Goal: Information Seeking & Learning: Learn about a topic

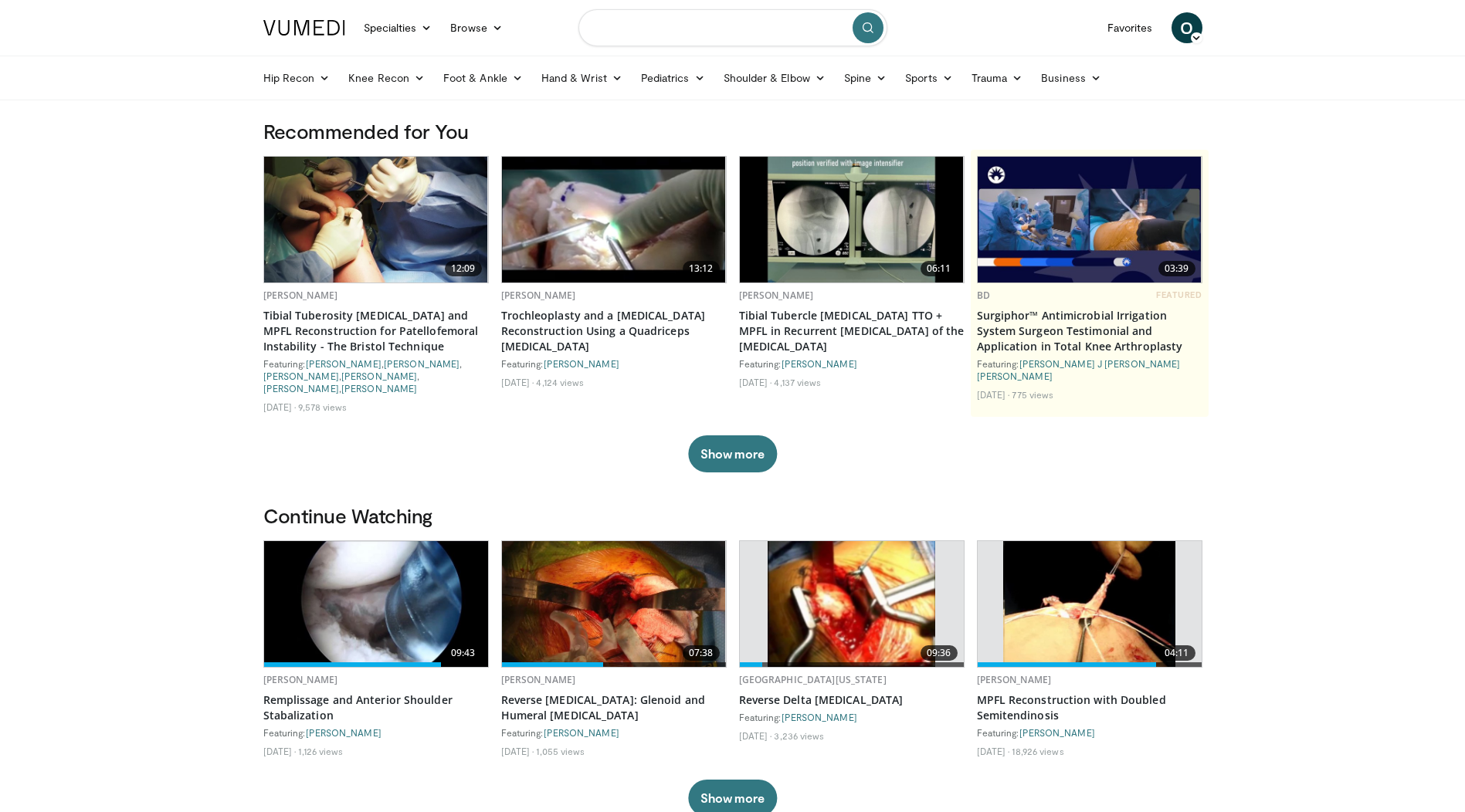
click at [646, 32] on input "Search topics, interventions" at bounding box center [733, 28] width 309 height 37
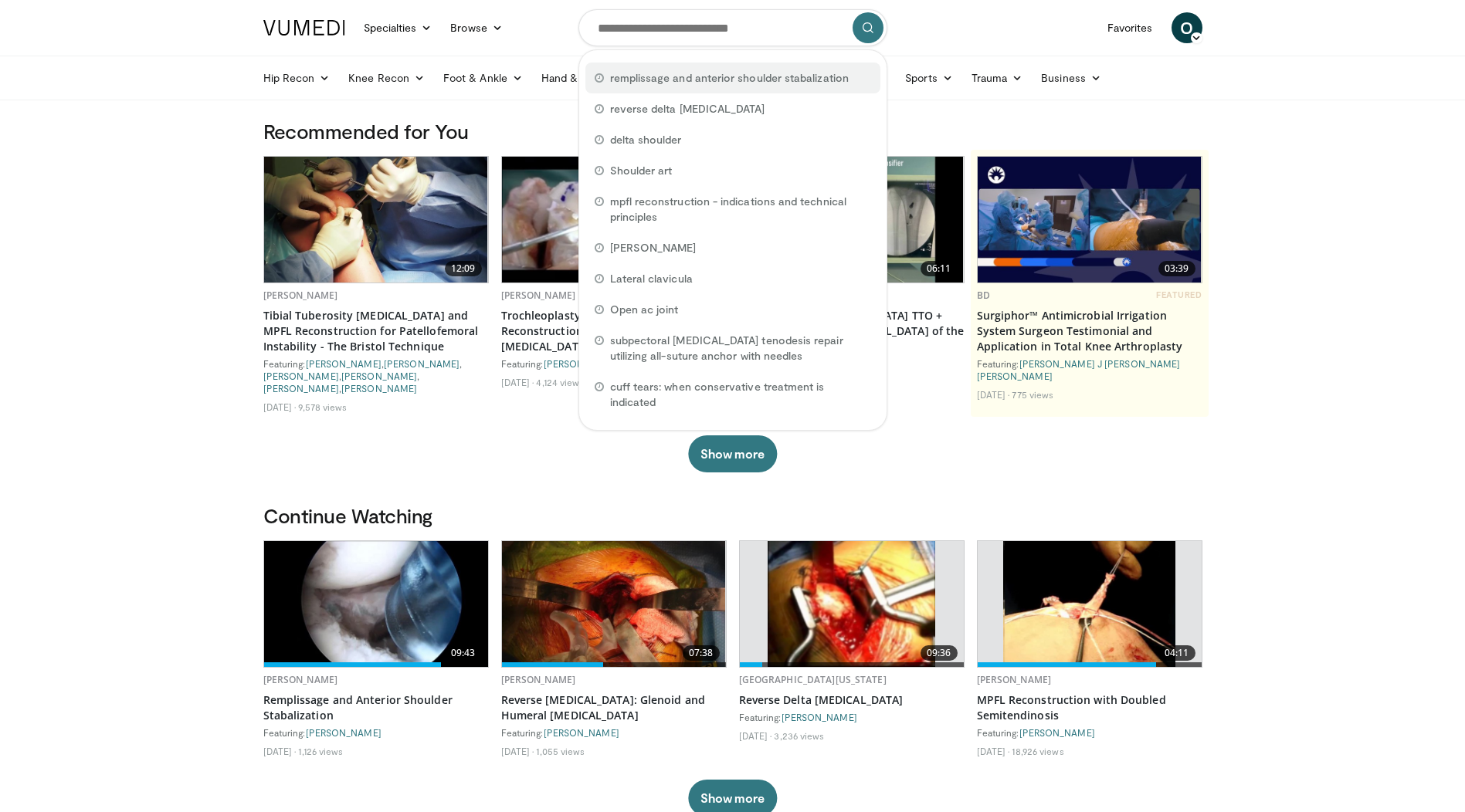
click at [663, 82] on span "remplissage and anterior shoulder stabalization" at bounding box center [729, 77] width 238 height 15
type input "**********"
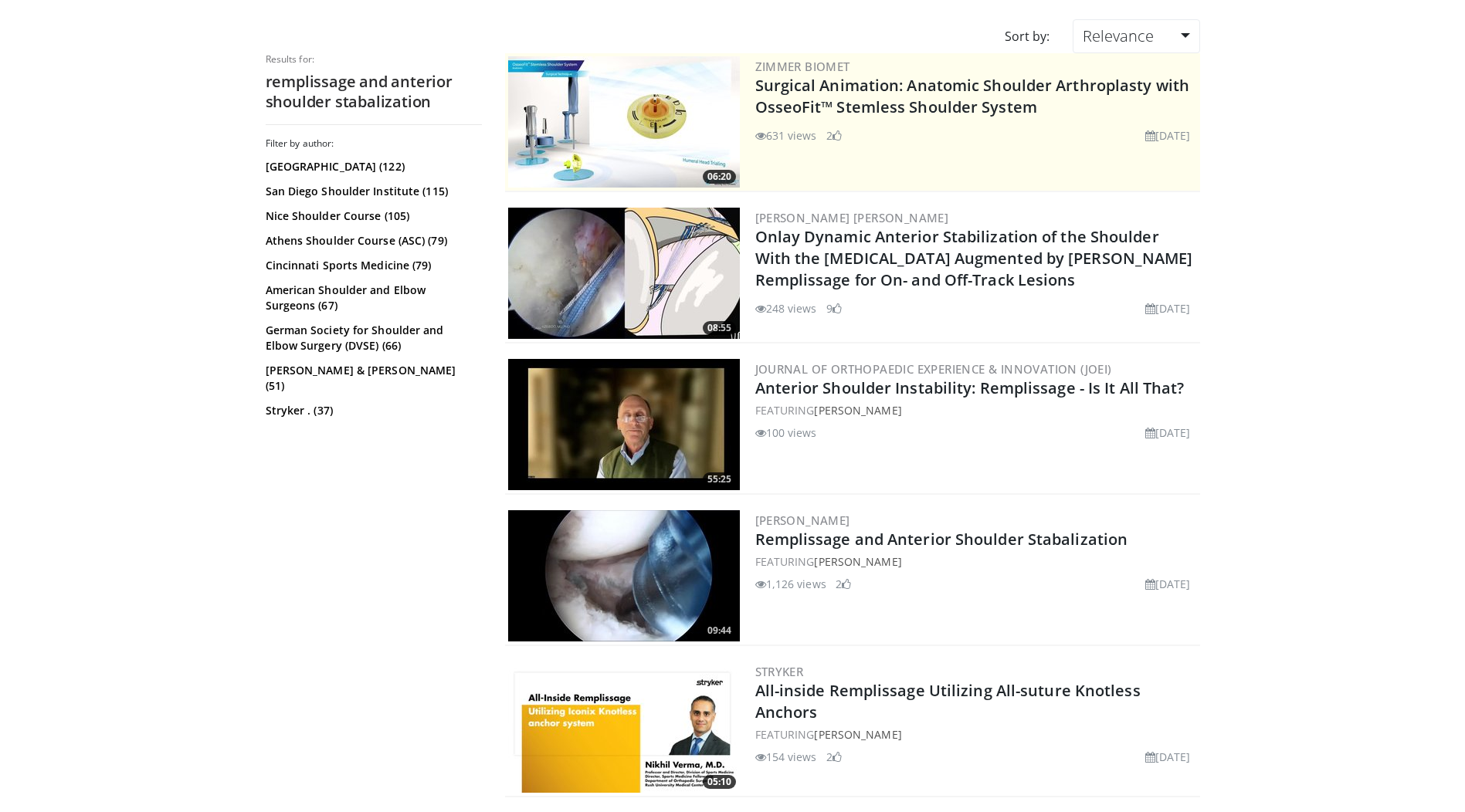
scroll to position [232, 0]
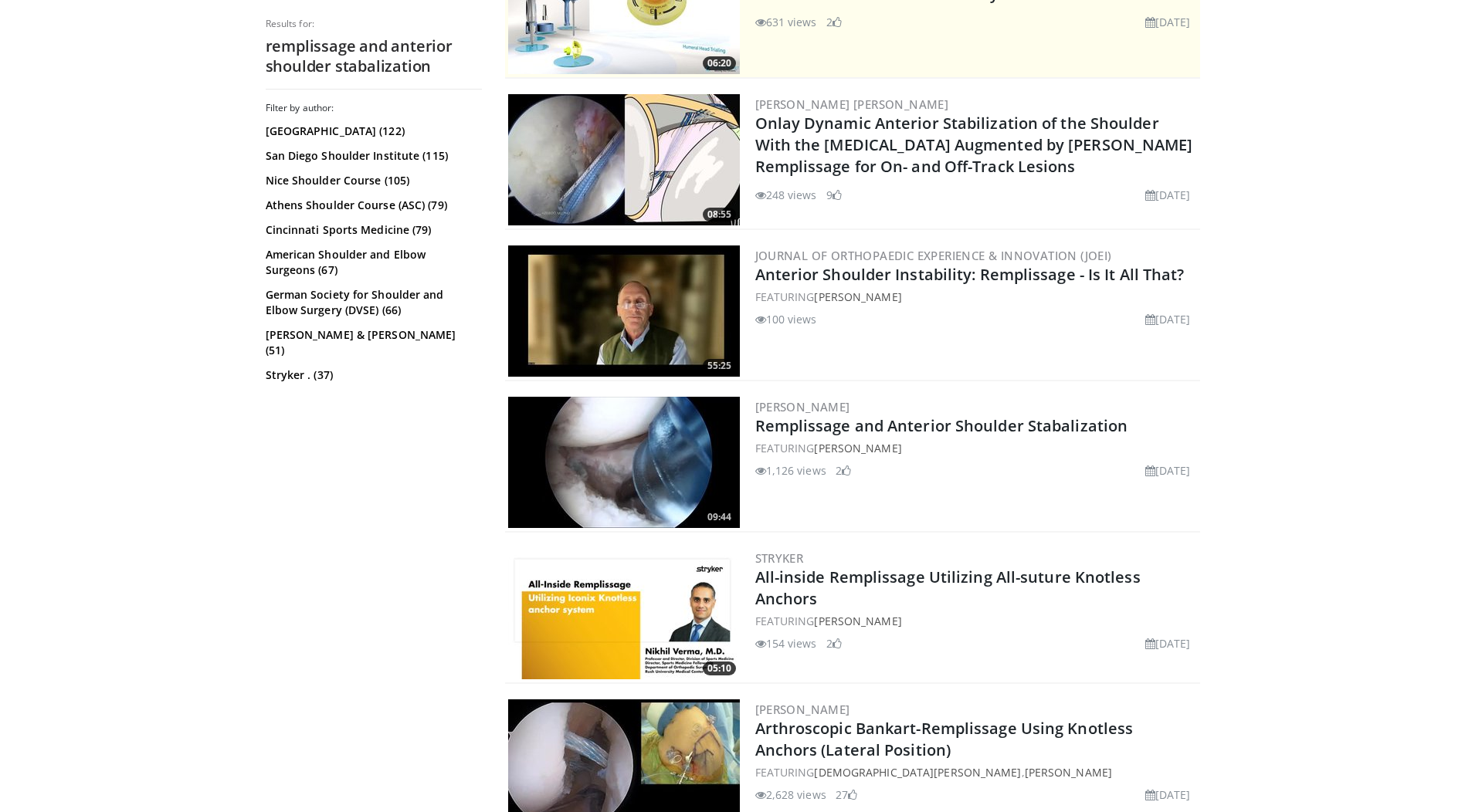
click at [651, 433] on img at bounding box center [624, 462] width 232 height 131
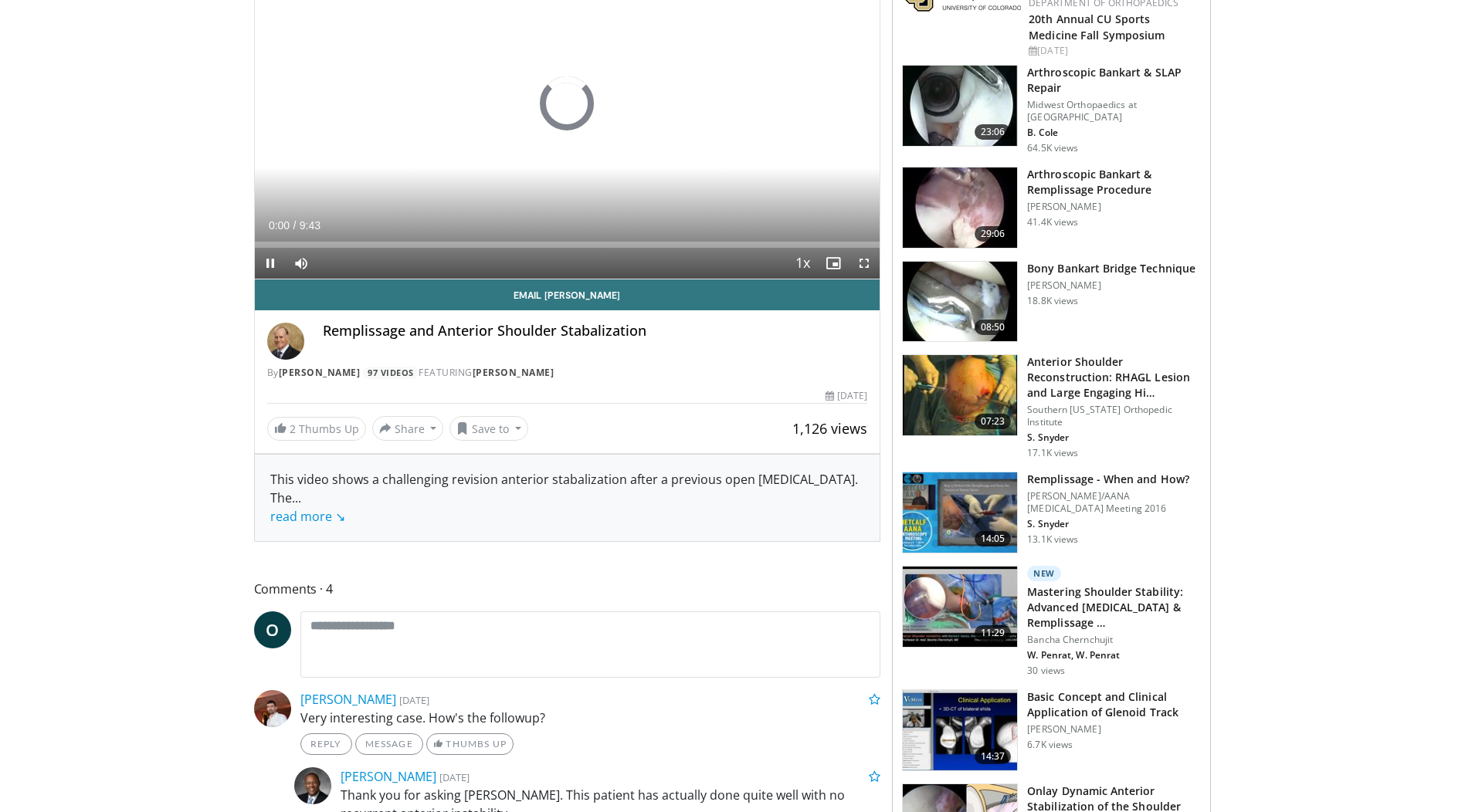
scroll to position [386, 0]
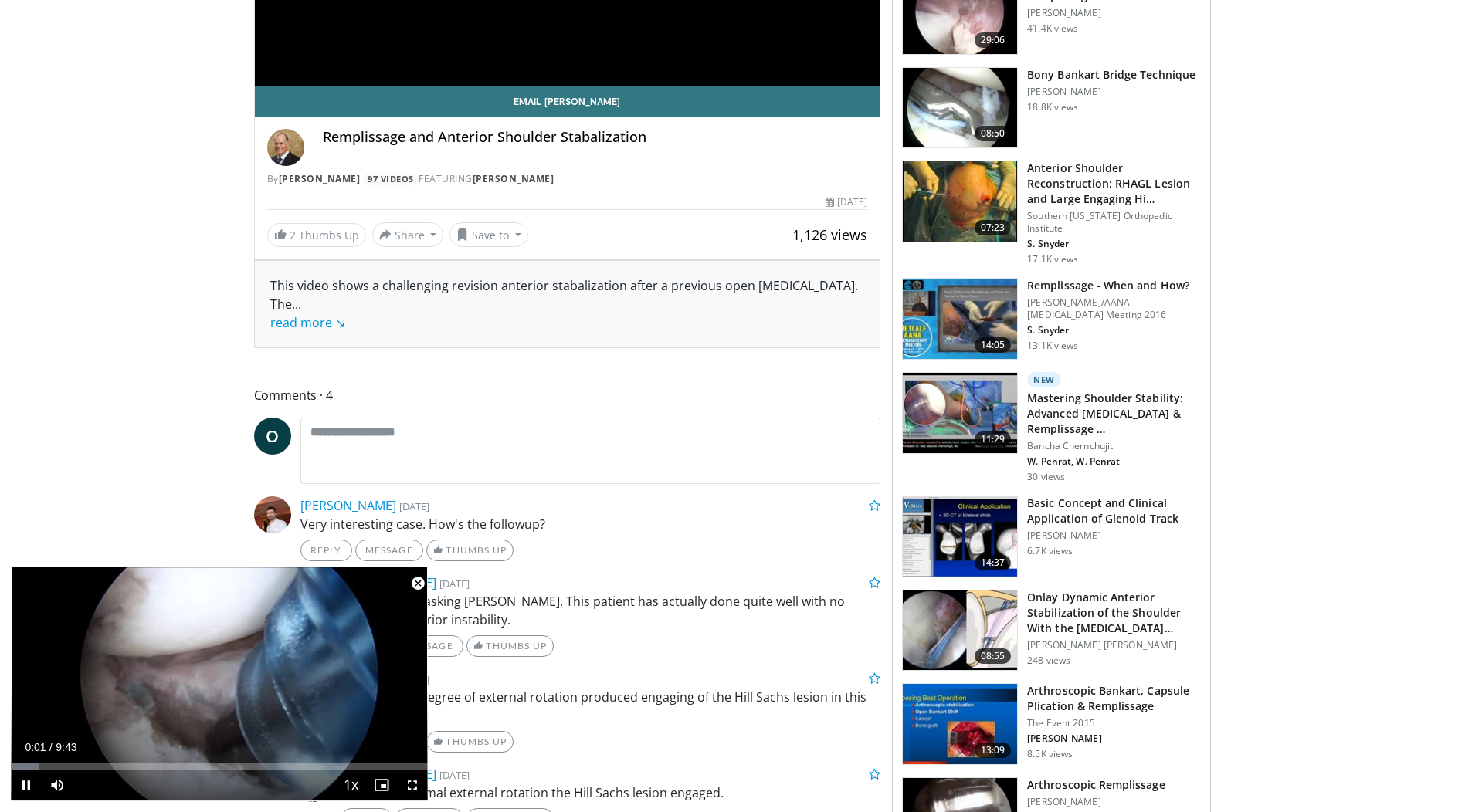
click at [416, 583] on span "Video Player" at bounding box center [418, 583] width 31 height 31
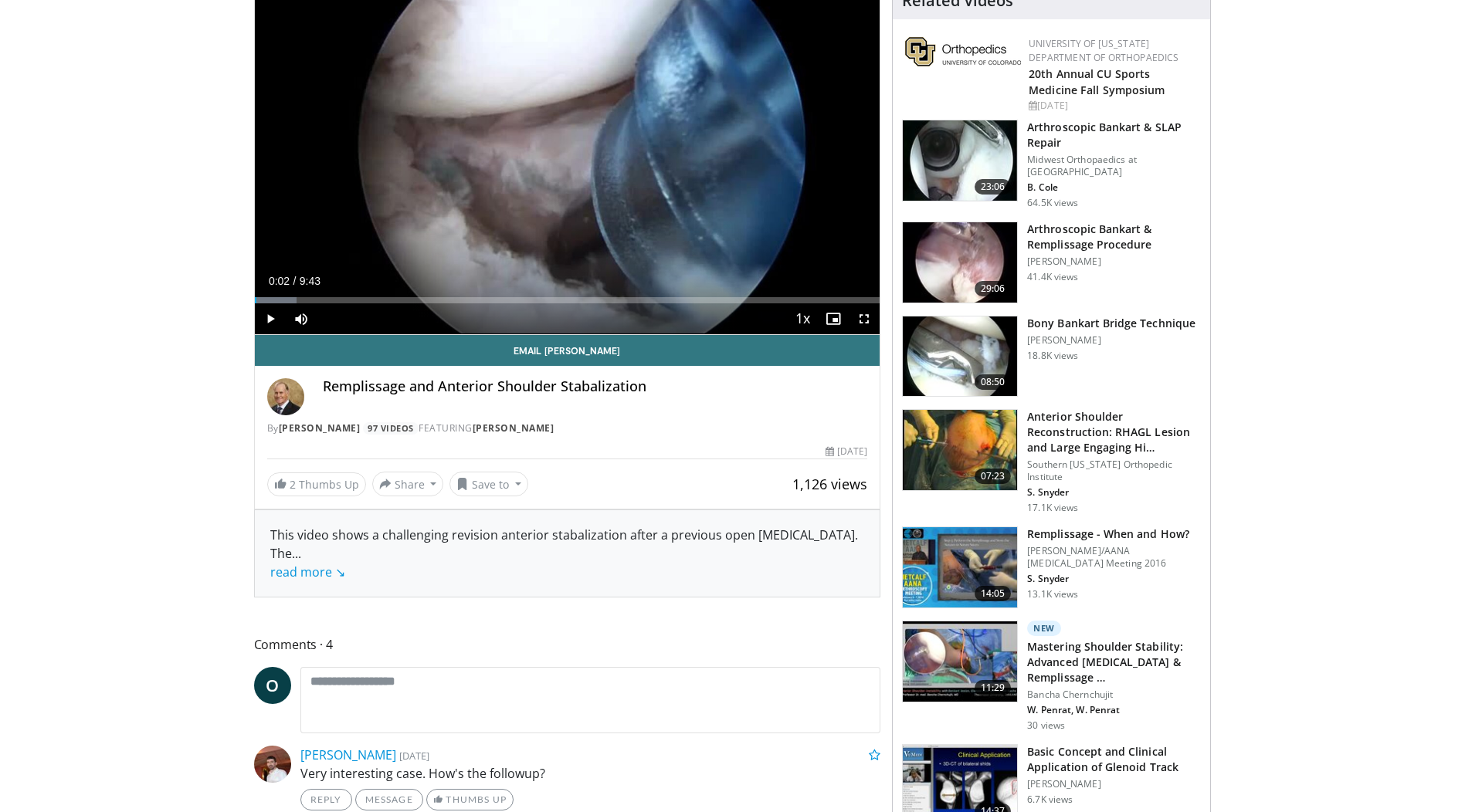
scroll to position [0, 0]
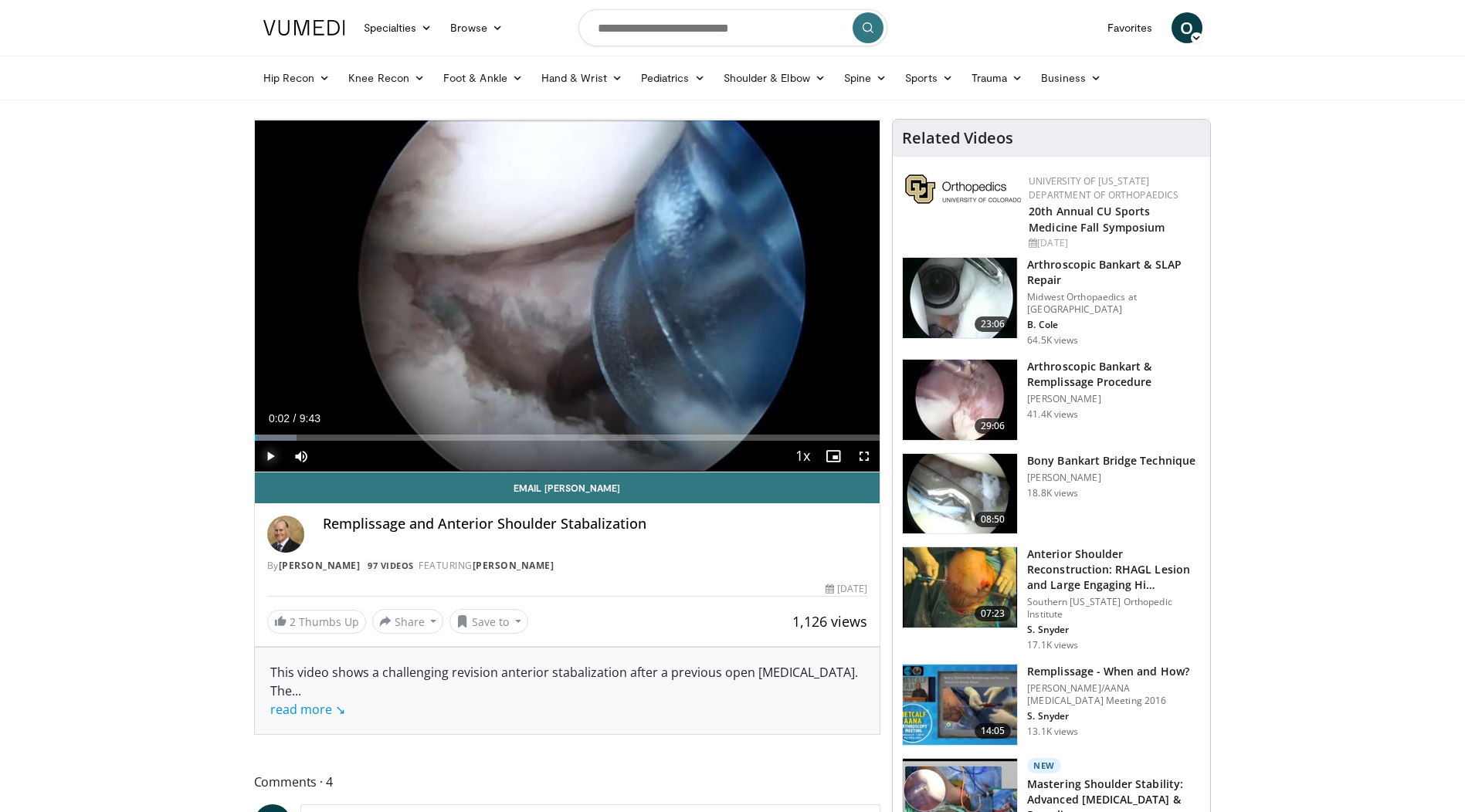
click at [271, 455] on span "Video Player" at bounding box center [270, 456] width 31 height 31
click at [332, 461] on div "26%" at bounding box center [343, 456] width 54 height 31
click at [324, 456] on div "7%" at bounding box center [342, 457] width 44 height 6
click at [261, 454] on span "Video Player" at bounding box center [270, 456] width 31 height 31
click at [270, 452] on span "Video Player" at bounding box center [270, 456] width 31 height 31
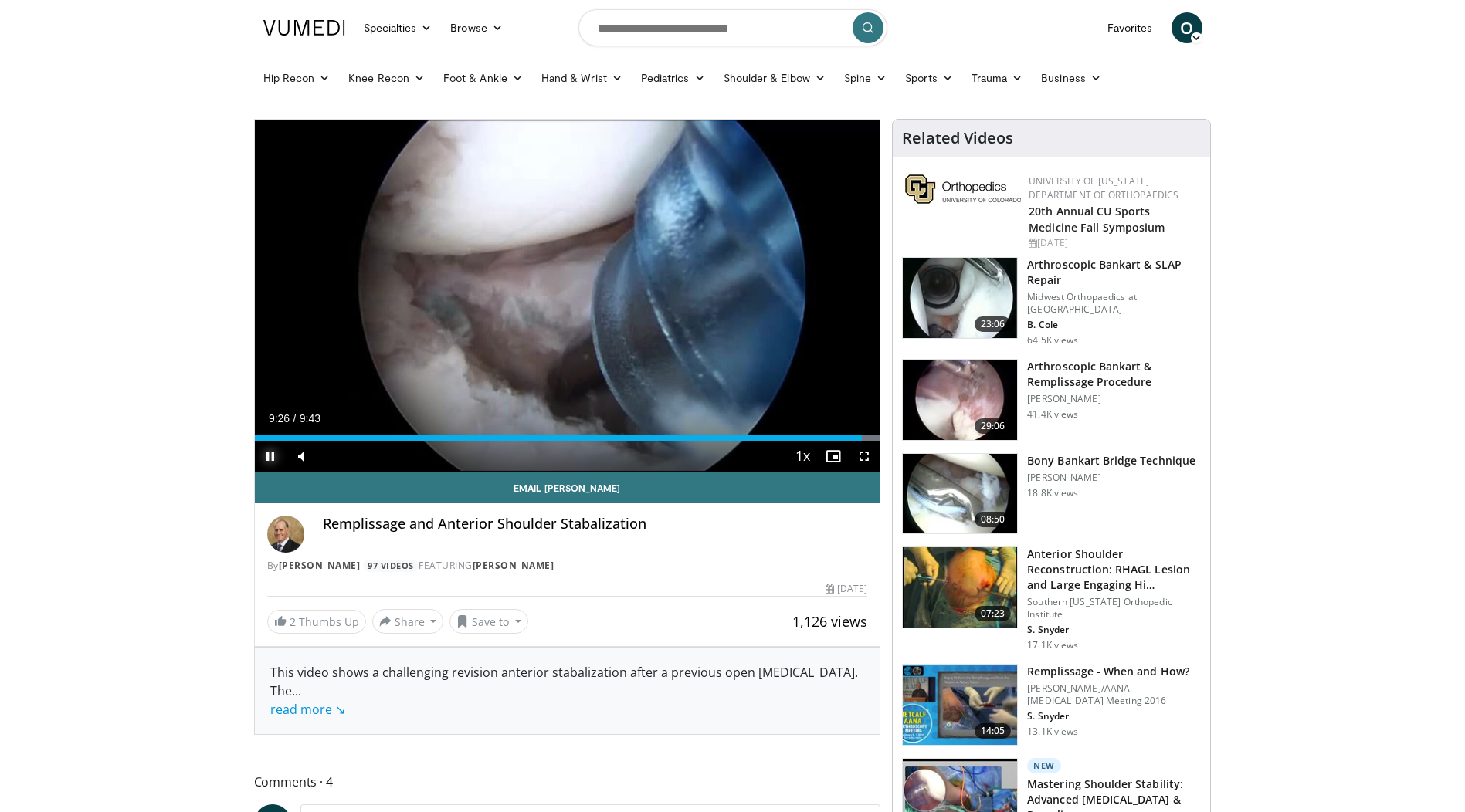
click at [265, 456] on span "Video Player" at bounding box center [270, 456] width 31 height 31
